Goal: Information Seeking & Learning: Learn about a topic

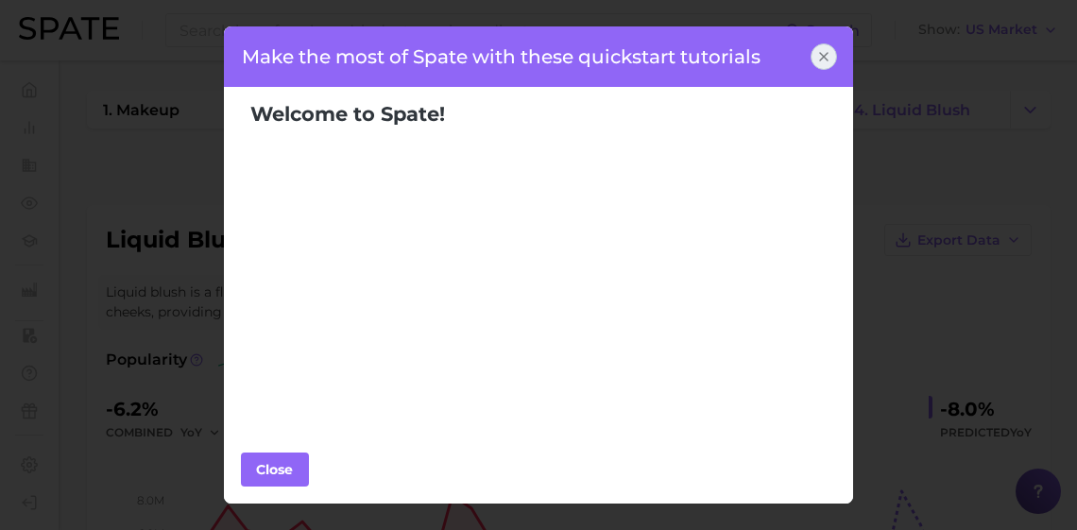
click at [823, 54] on icon at bounding box center [823, 56] width 15 height 15
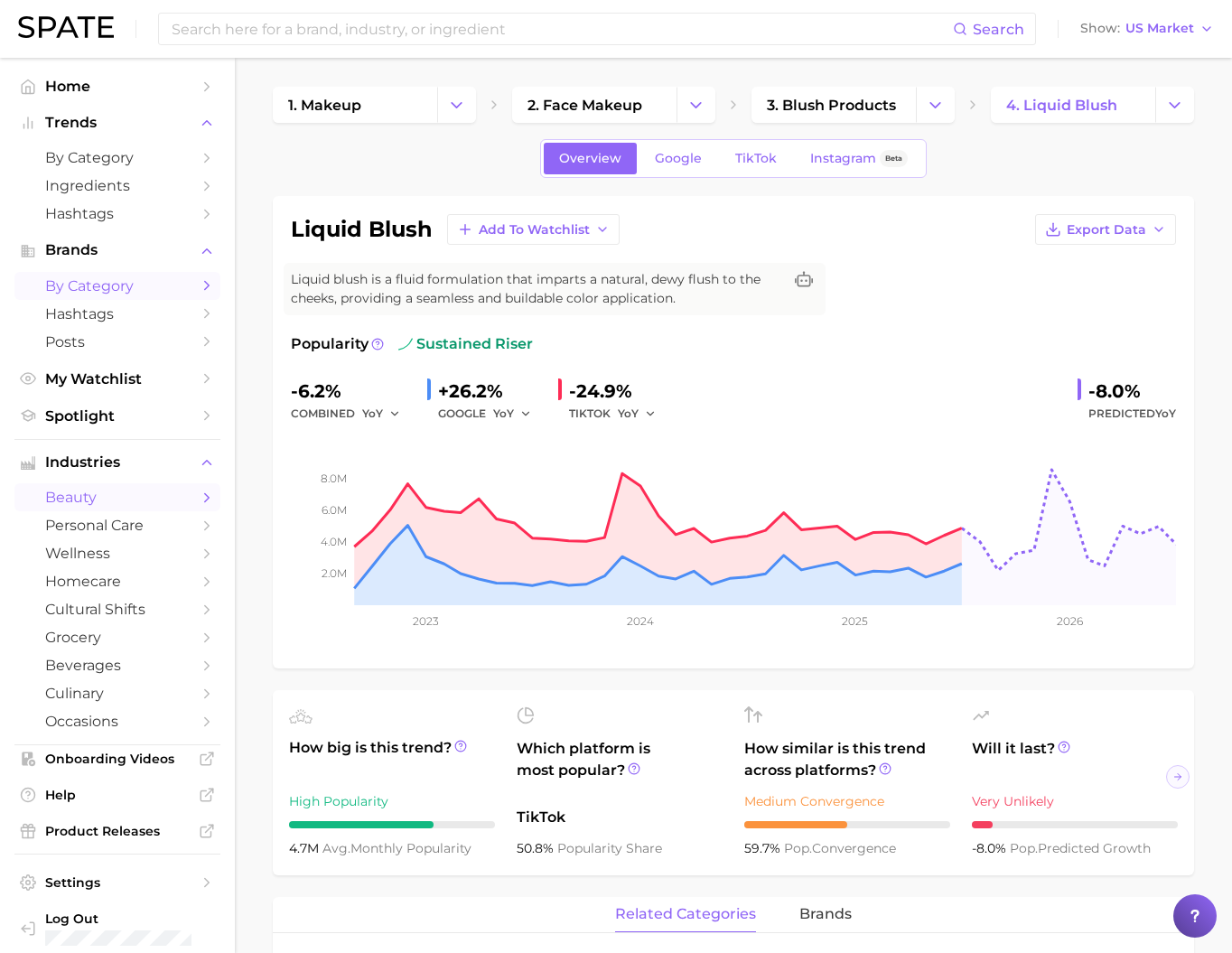
click at [121, 295] on span "by Category" at bounding box center [117, 286] width 144 height 17
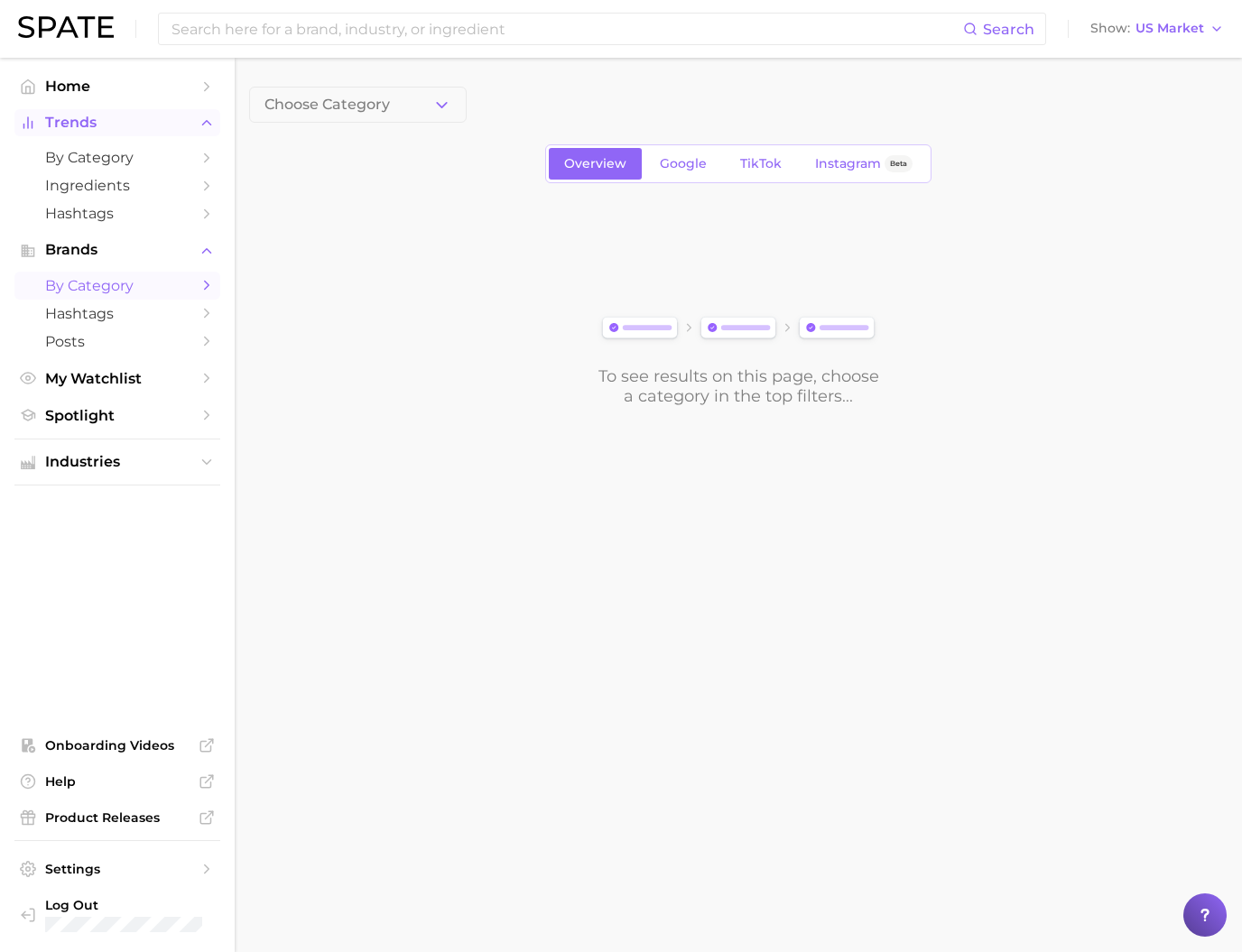
click at [152, 131] on span "Trends" at bounding box center [117, 122] width 144 height 16
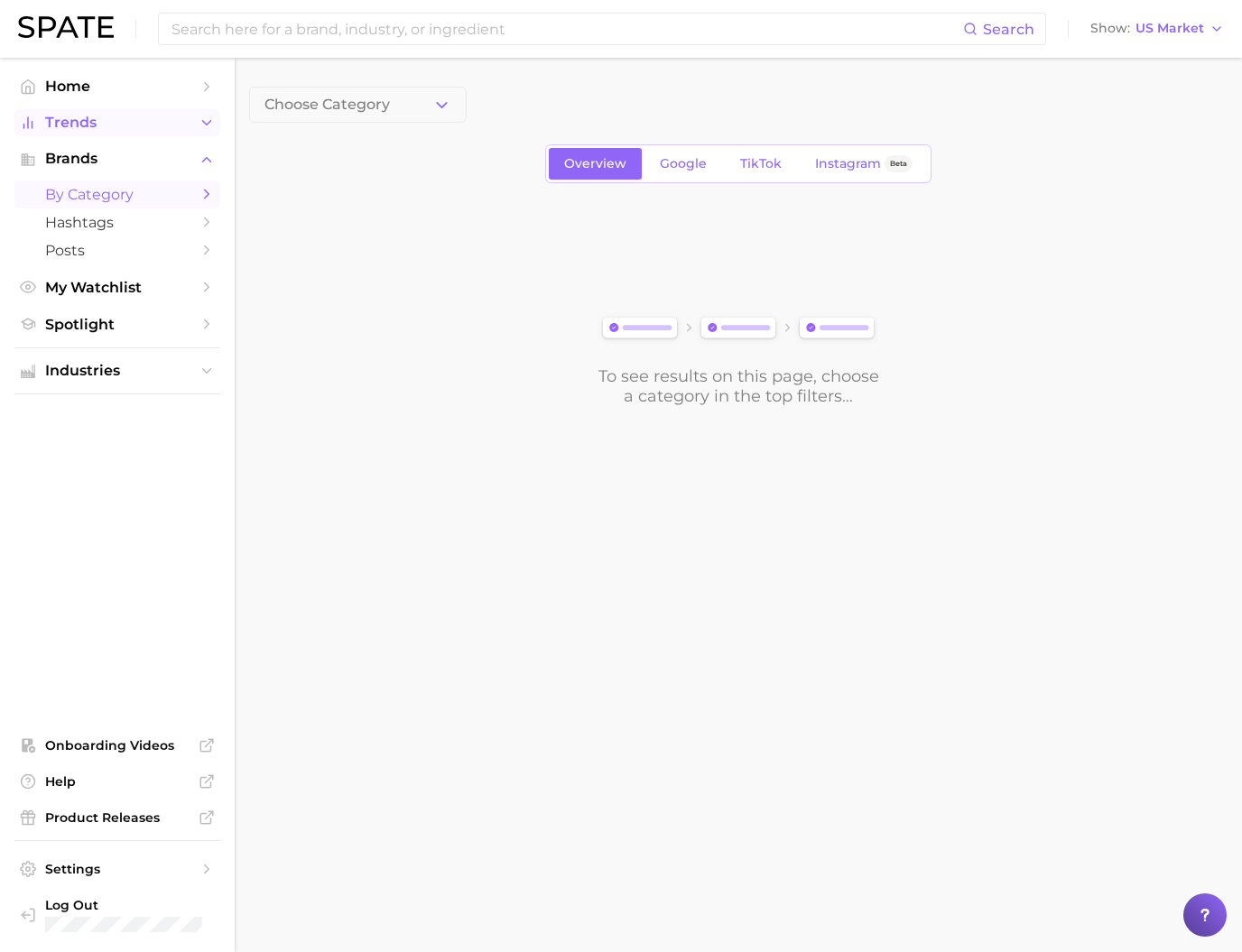
click at [127, 131] on span "Trends" at bounding box center [117, 122] width 144 height 16
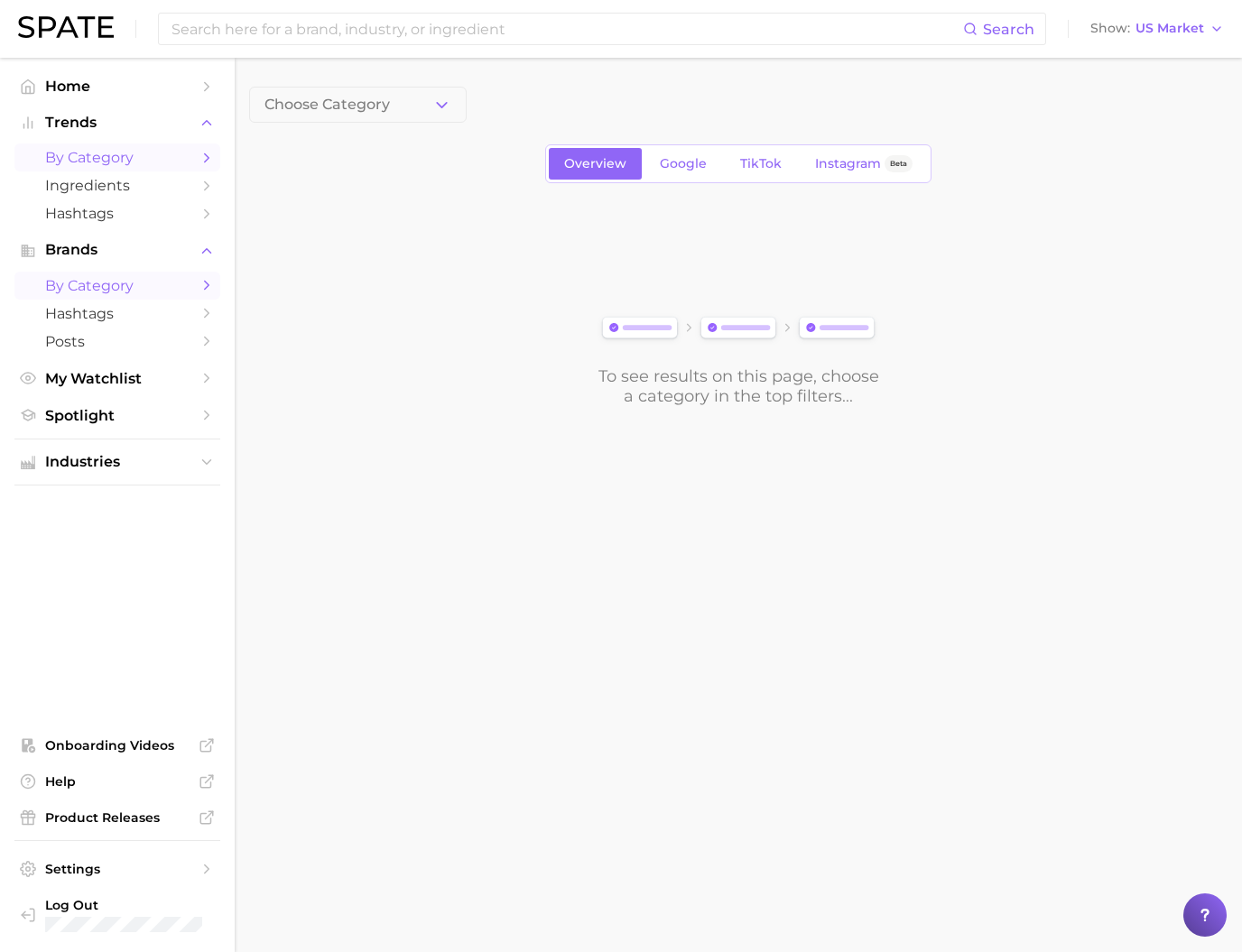
click at [117, 166] on span "by Category" at bounding box center [117, 158] width 144 height 17
click at [377, 103] on span "1. Choose Category" at bounding box center [332, 104] width 135 height 16
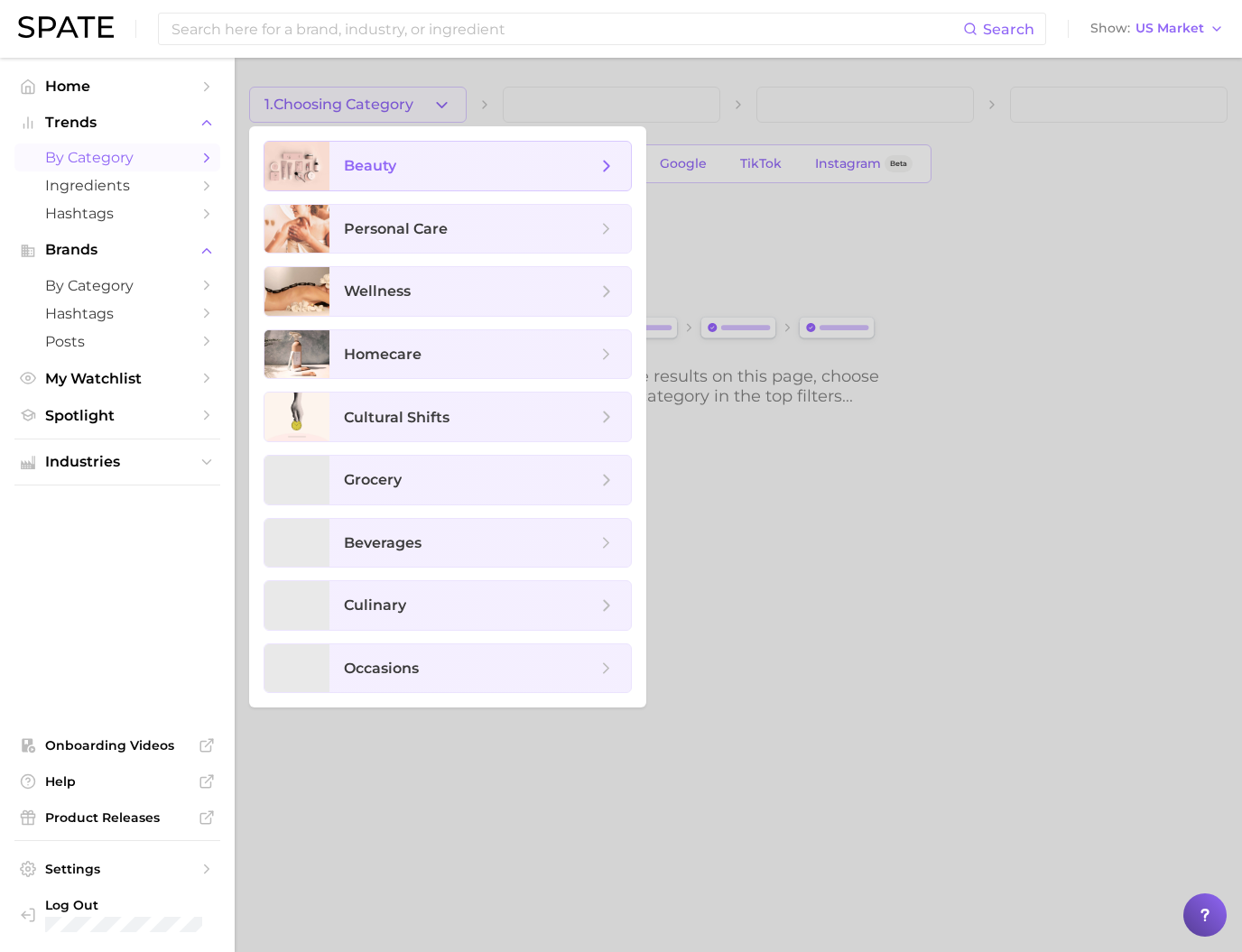
click at [389, 158] on span "beauty" at bounding box center [370, 165] width 53 height 17
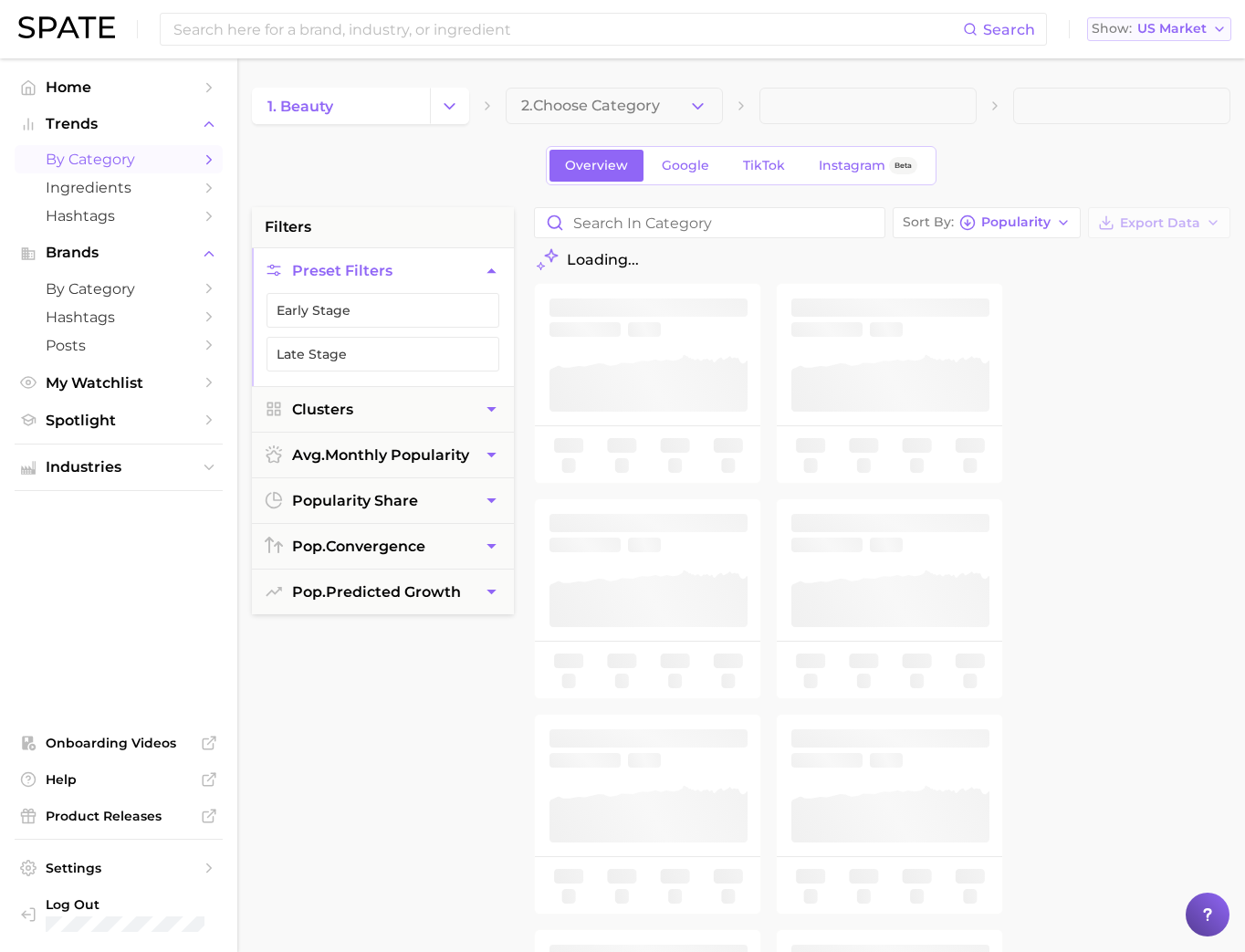
click at [1051, 30] on div "Show US Market" at bounding box center [1148, 29] width 115 height 10
click at [1051, 141] on button "[GEOGRAPHIC_DATA]" at bounding box center [1167, 125] width 159 height 33
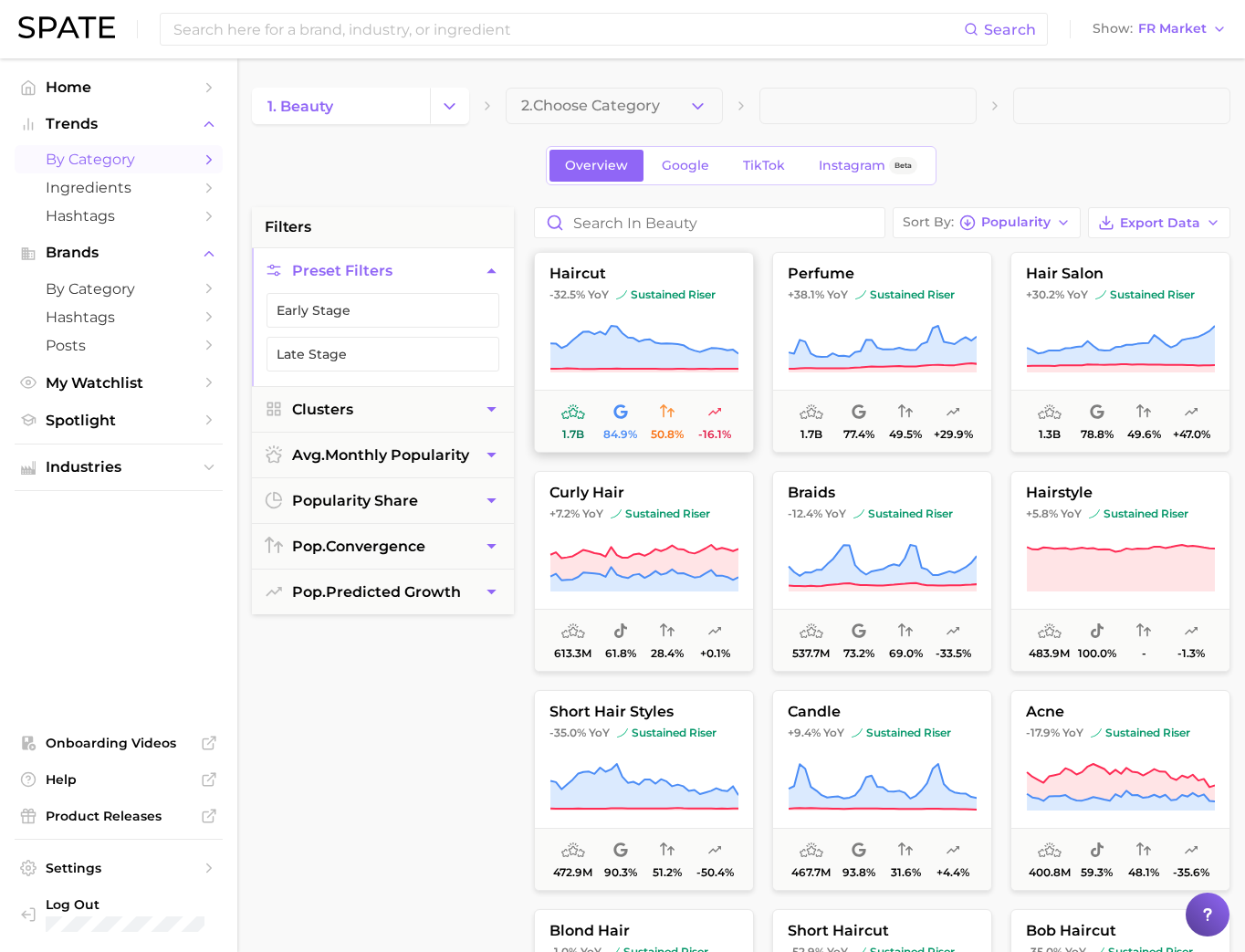
click at [667, 303] on span "sustained riser" at bounding box center [665, 294] width 100 height 14
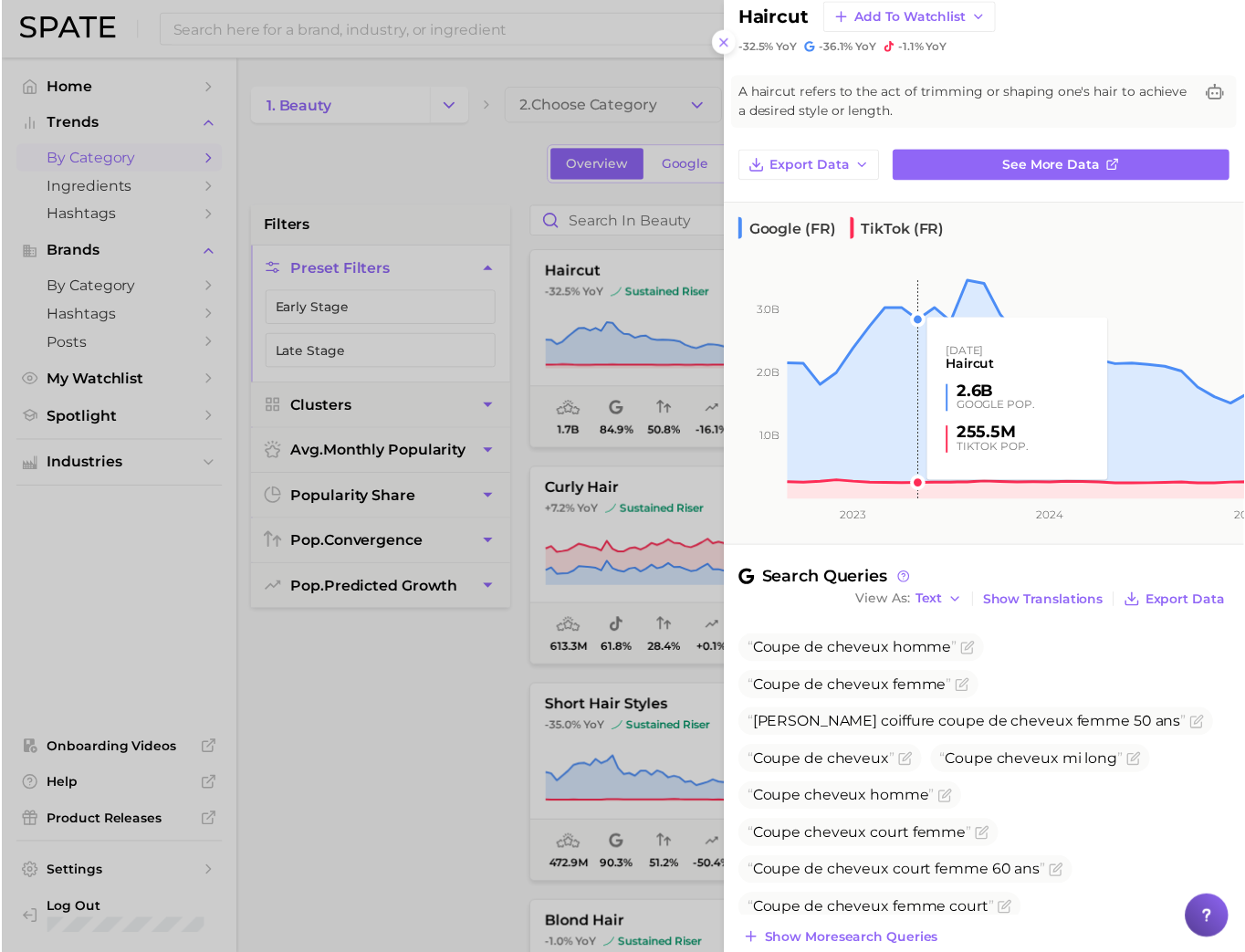
scroll to position [7, 0]
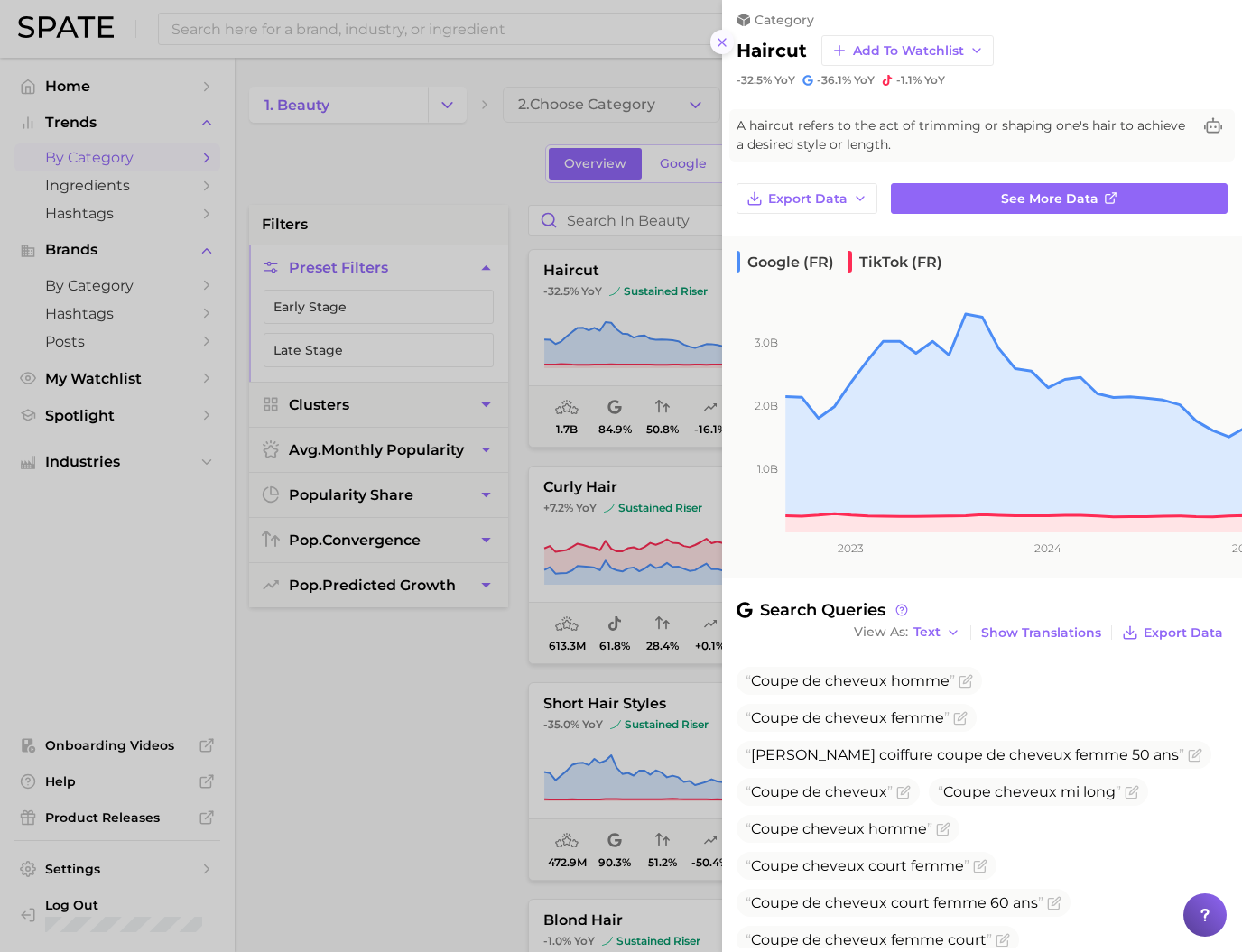
click at [715, 50] on icon at bounding box center [722, 42] width 14 height 14
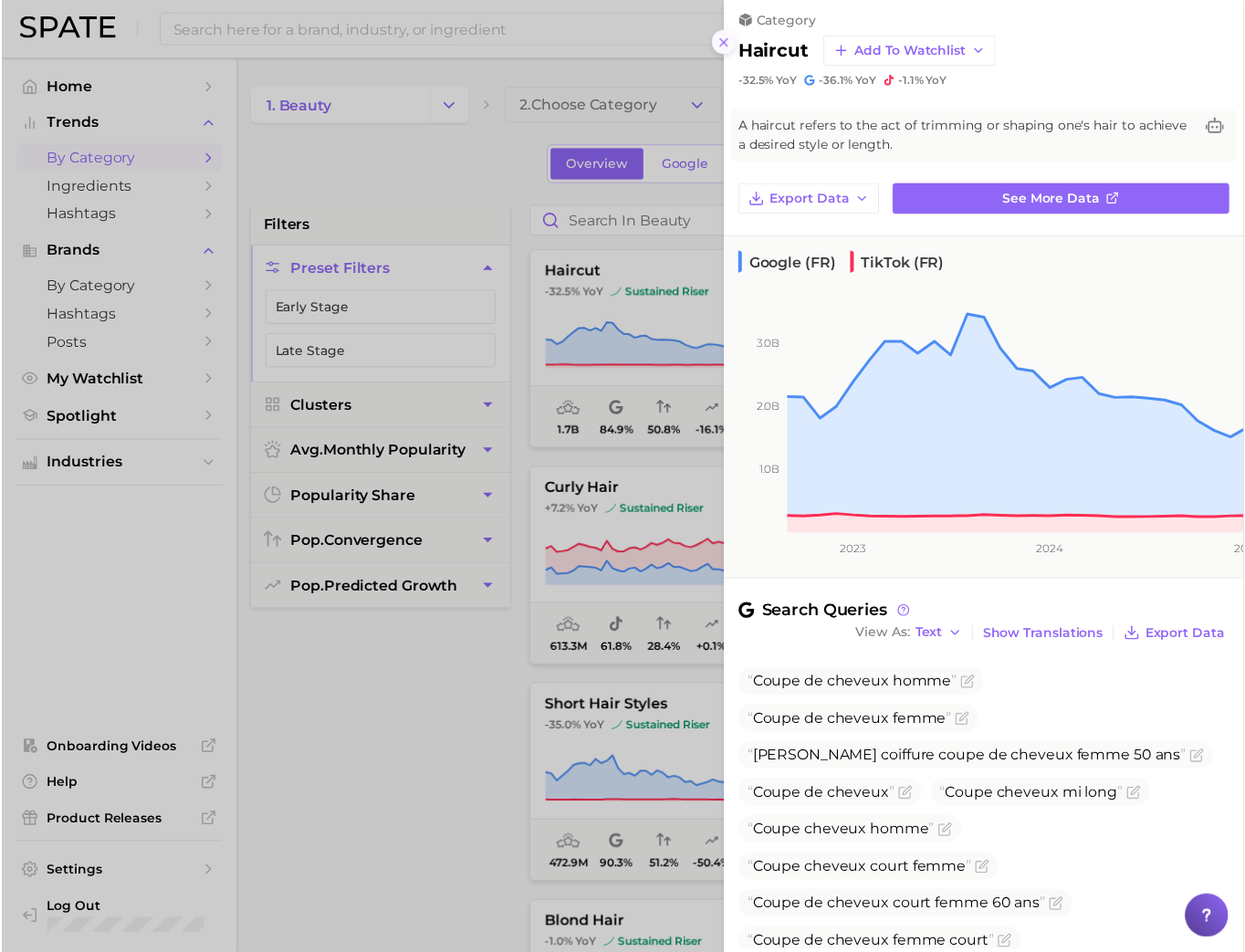
scroll to position [0, 0]
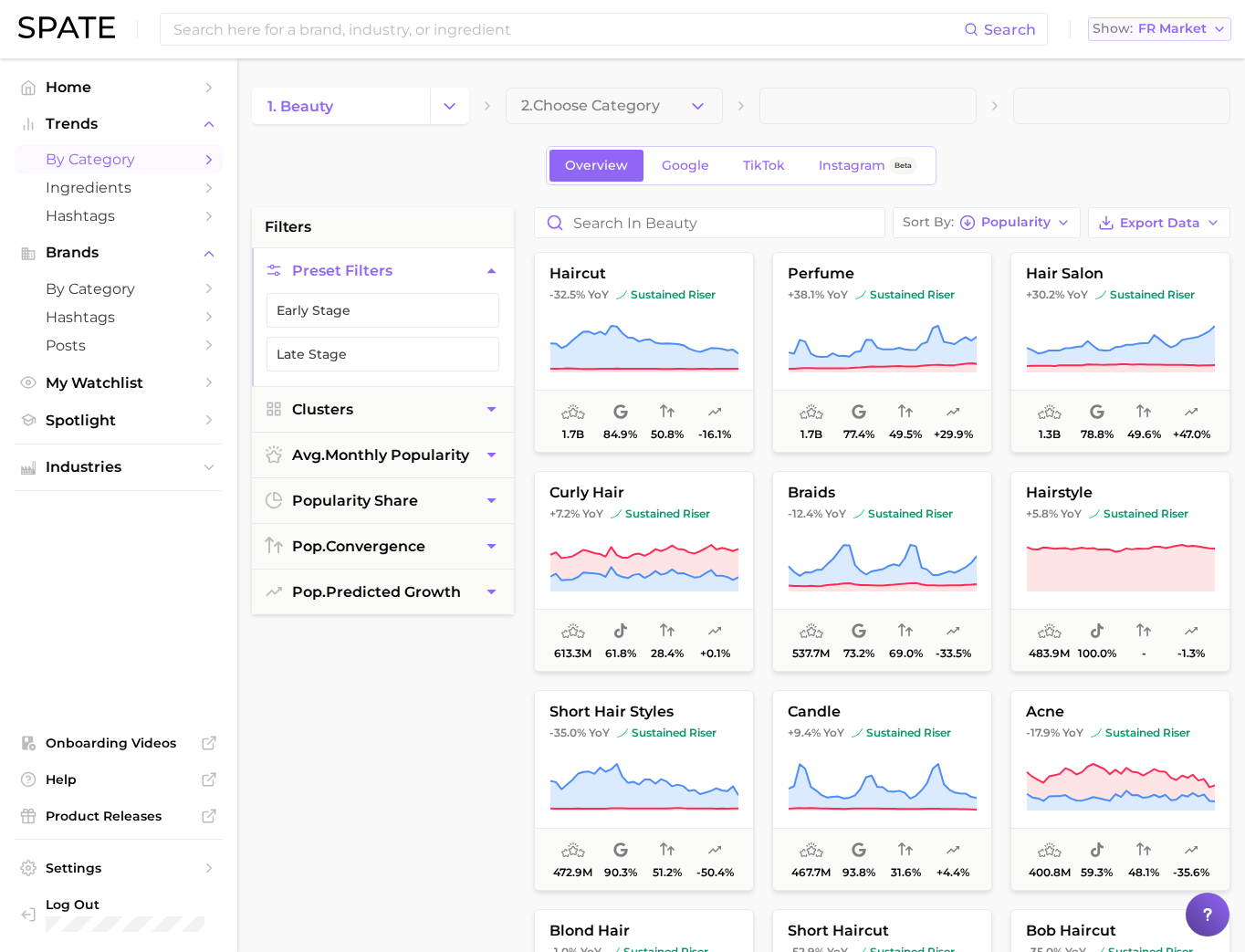
click at [1051, 34] on span "FR Market" at bounding box center [1173, 29] width 69 height 10
click at [1051, 26] on span "FR Market" at bounding box center [1173, 29] width 69 height 10
click at [1051, 240] on button "Global" at bounding box center [1168, 223] width 159 height 33
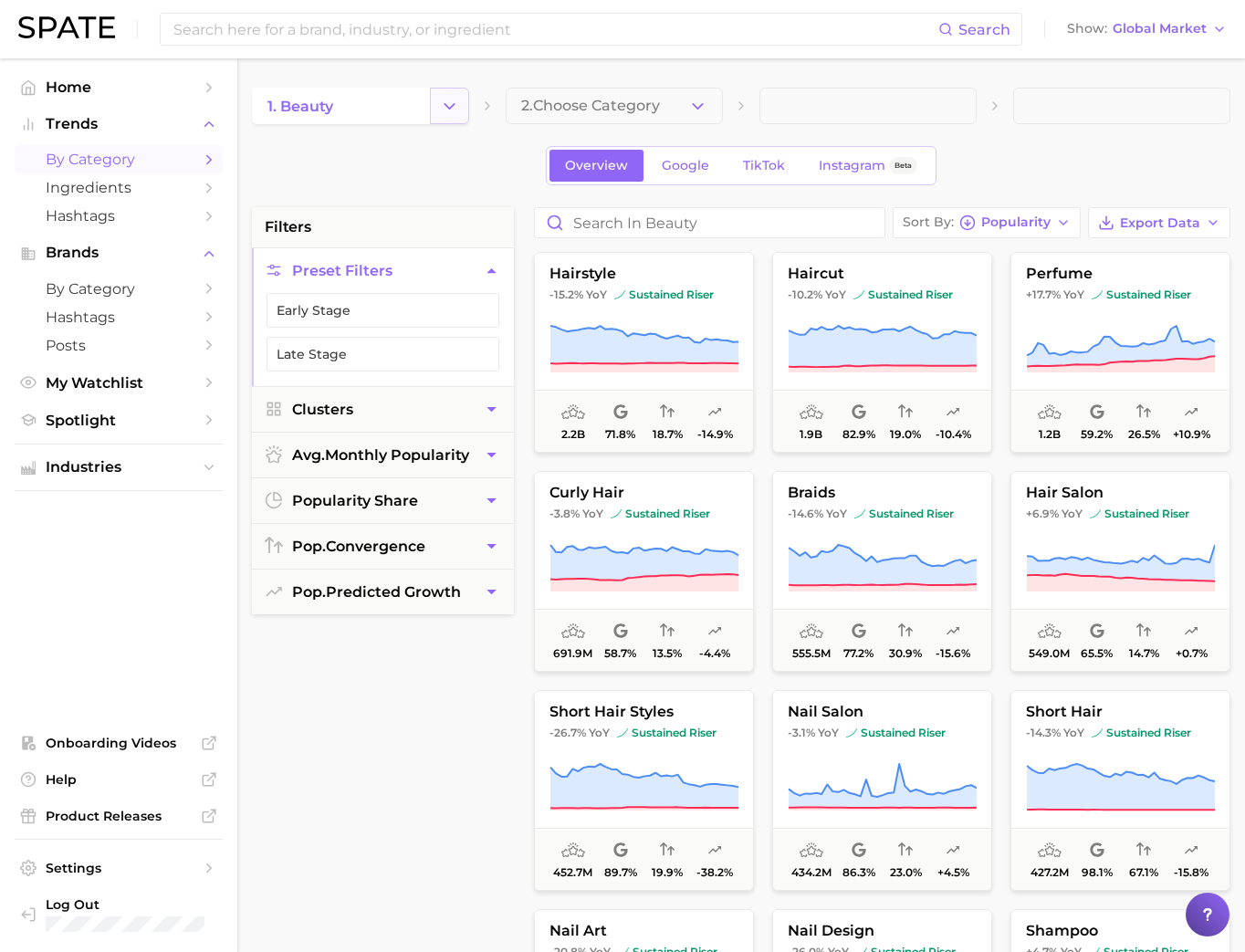
click at [445, 107] on icon "Change Category" at bounding box center [449, 106] width 19 height 19
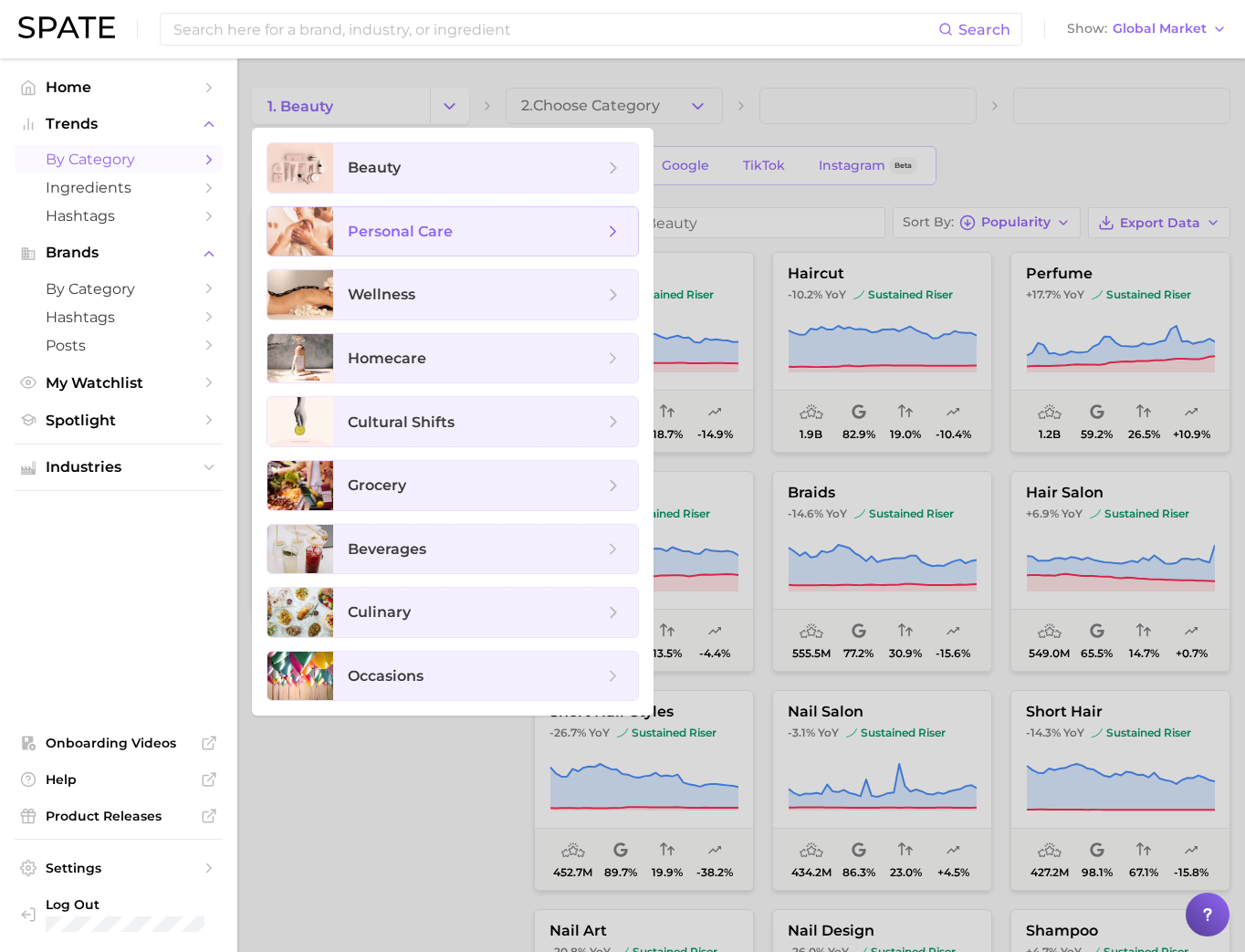
click at [440, 236] on span "personal care" at bounding box center [400, 231] width 105 height 17
